Goal: Task Accomplishment & Management: Manage account settings

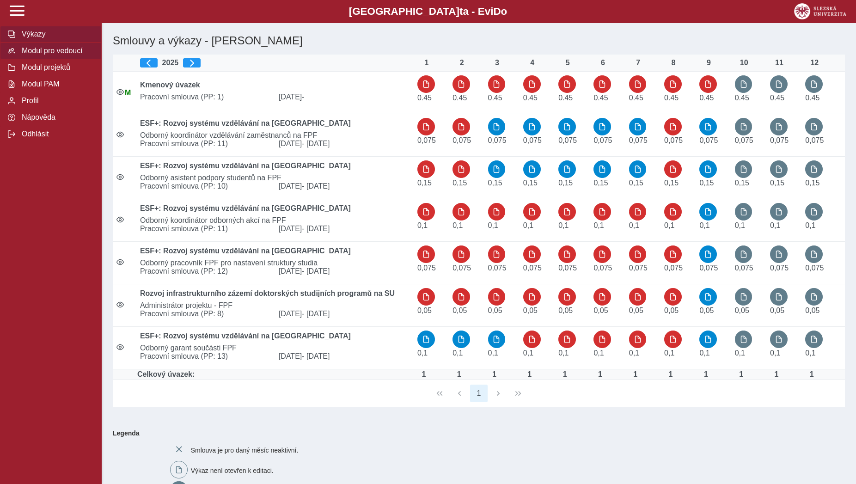
click at [63, 55] on span "Modul pro vedoucí" at bounding box center [56, 51] width 75 height 8
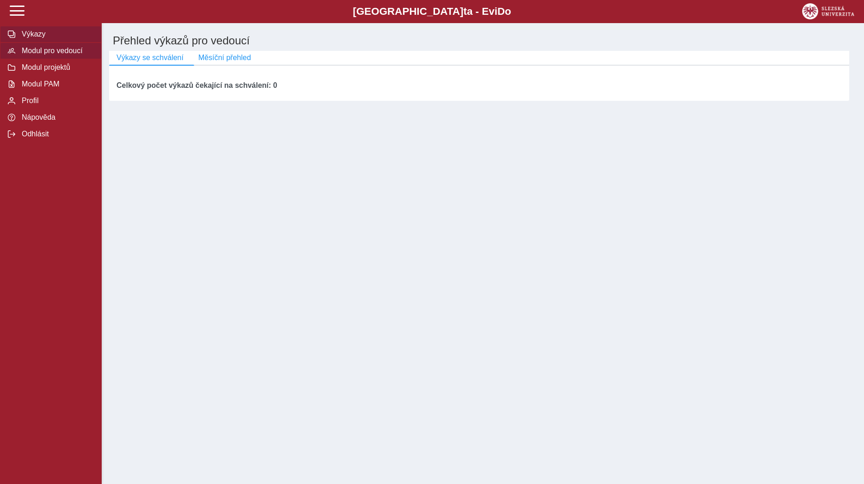
click at [49, 38] on span "Výkazy" at bounding box center [56, 34] width 75 height 8
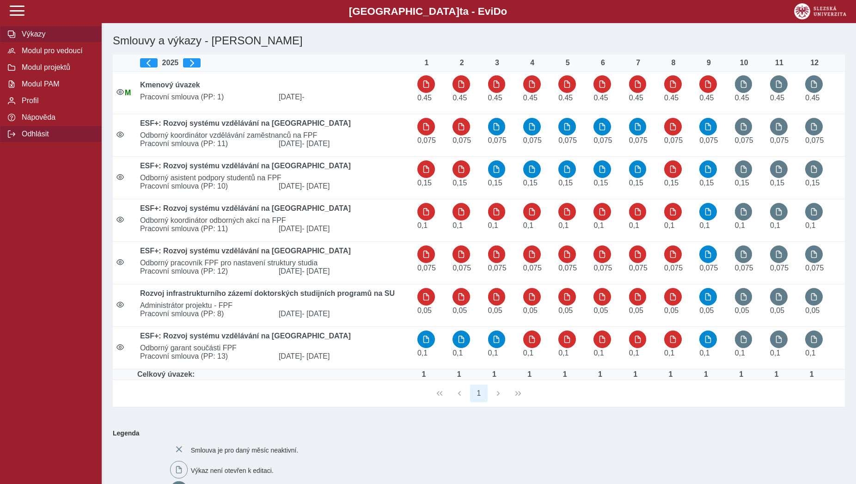
click at [49, 138] on span "Odhlásit" at bounding box center [56, 134] width 75 height 8
